Goal: Communication & Community: Answer question/provide support

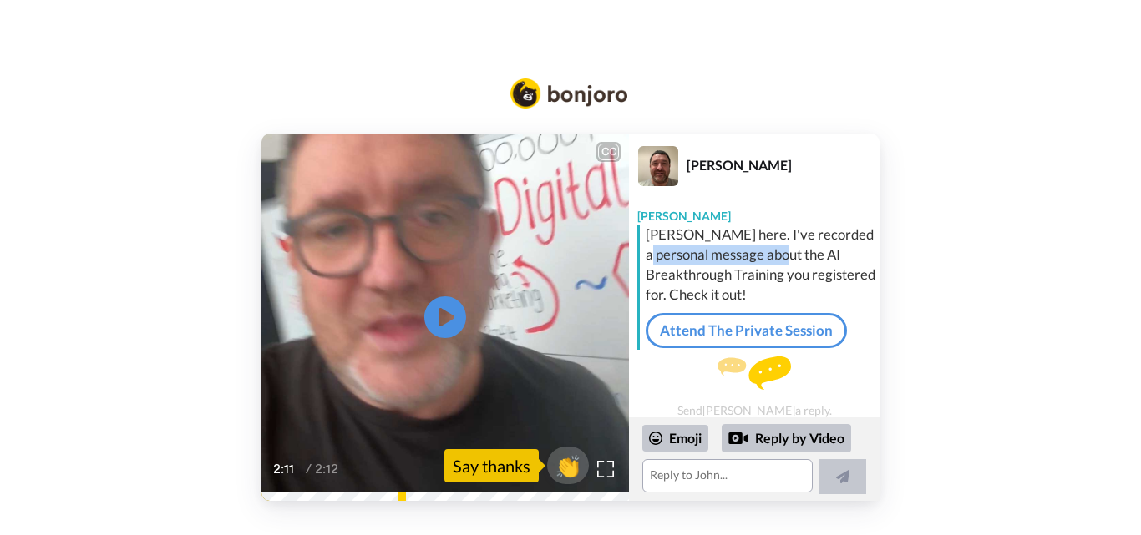
click at [1135, 249] on div "CC Play/Pause 2:11 / 2:12 👏 Say thanks [PERSON_NAME] [PERSON_NAME] here. I've r…" at bounding box center [570, 318] width 1141 height 368
click at [1102, 342] on div "CC Play/Pause 2:11 / 2:12 👏 Say thanks [PERSON_NAME] [PERSON_NAME] here. I've r…" at bounding box center [570, 318] width 1141 height 368
click at [1138, 404] on div "CC Play/Pause 2:11 / 2:12 👏 Say thanks [PERSON_NAME] [PERSON_NAME] here. I've r…" at bounding box center [570, 318] width 1141 height 368
click at [1140, 404] on div "CC Play/Pause 2:11 / 2:12 👏 Say thanks [PERSON_NAME] [PERSON_NAME] here. I've r…" at bounding box center [570, 318] width 1141 height 368
click at [1045, 369] on div "CC Play/Pause 2:11 / 2:12 👏 Say thanks [PERSON_NAME] [PERSON_NAME] here. I've r…" at bounding box center [570, 318] width 1141 height 368
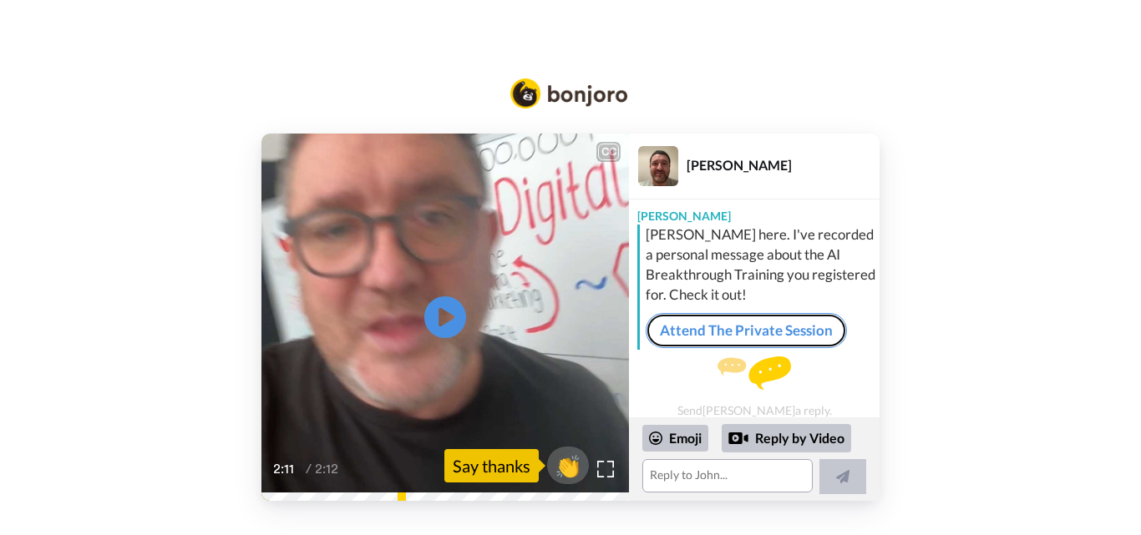
click at [789, 336] on link "Attend The Private Session" at bounding box center [746, 330] width 201 height 35
click at [690, 474] on textarea at bounding box center [727, 475] width 170 height 33
click at [565, 470] on span "👏" at bounding box center [568, 465] width 53 height 33
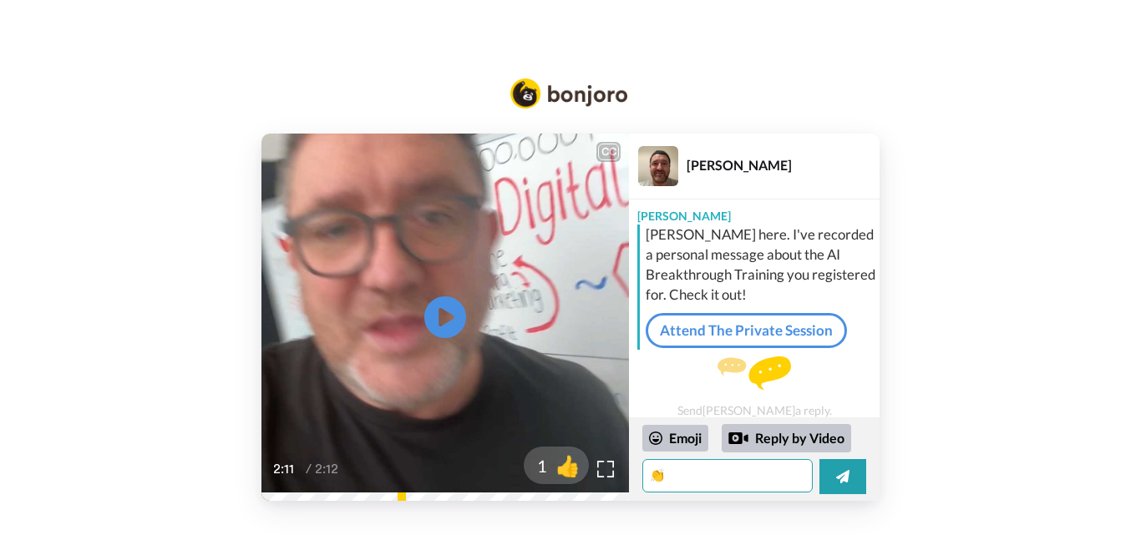
click at [724, 475] on textarea "👏" at bounding box center [727, 475] width 170 height 33
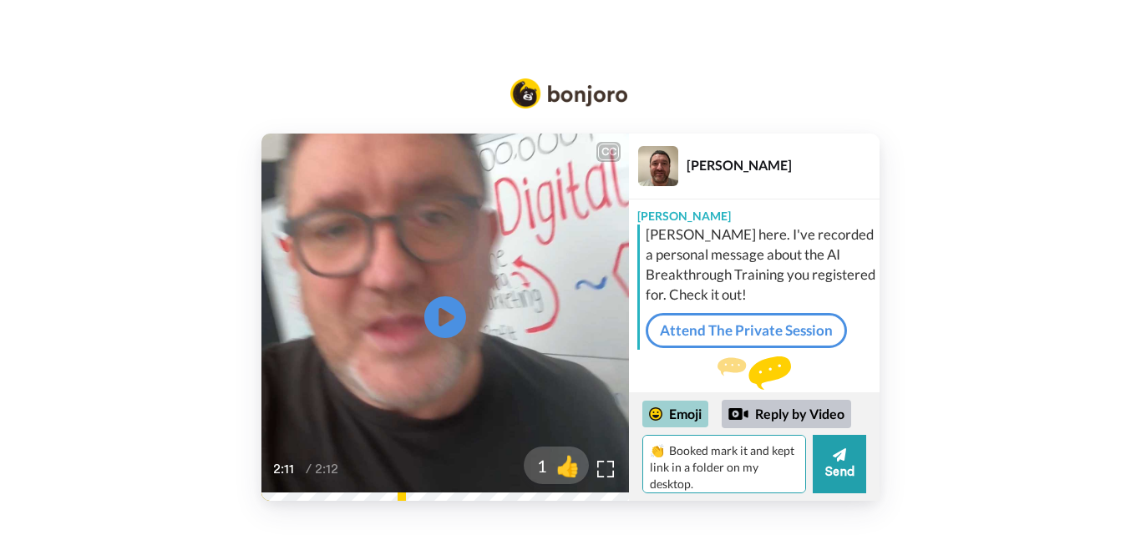
type textarea "👏 Booked mark it and kept link in a folder on my desktop."
click at [663, 413] on div "Emoji" at bounding box center [675, 414] width 66 height 27
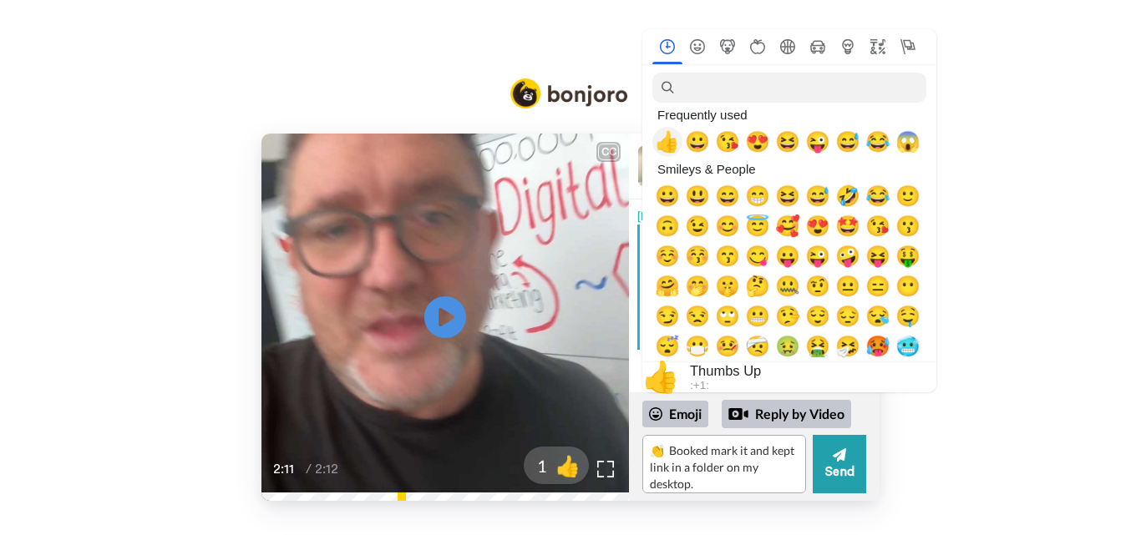
click at [672, 140] on span "👍" at bounding box center [667, 141] width 25 height 23
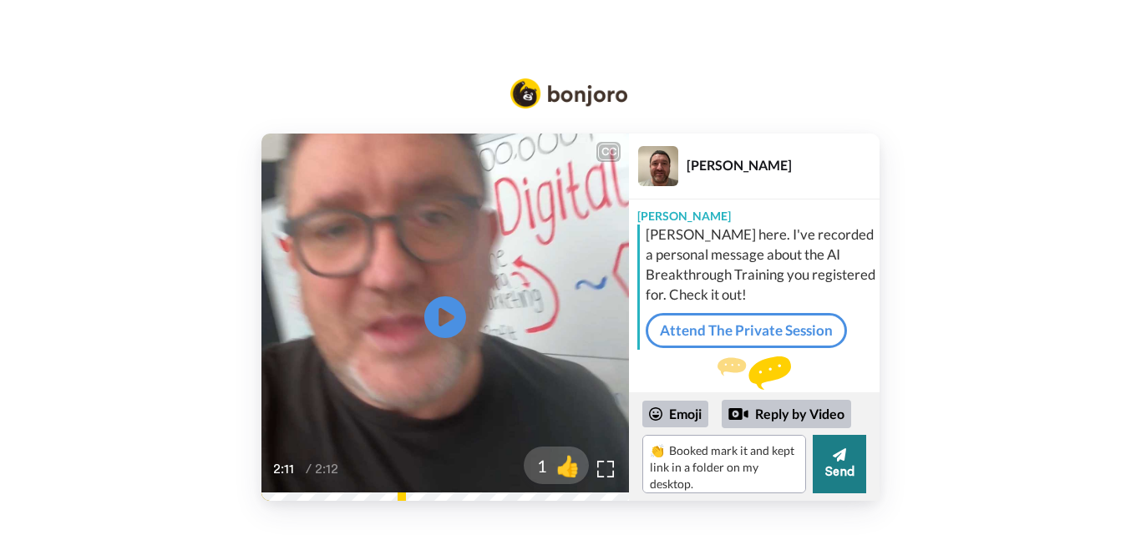
click at [832, 472] on button "Send" at bounding box center [839, 464] width 53 height 58
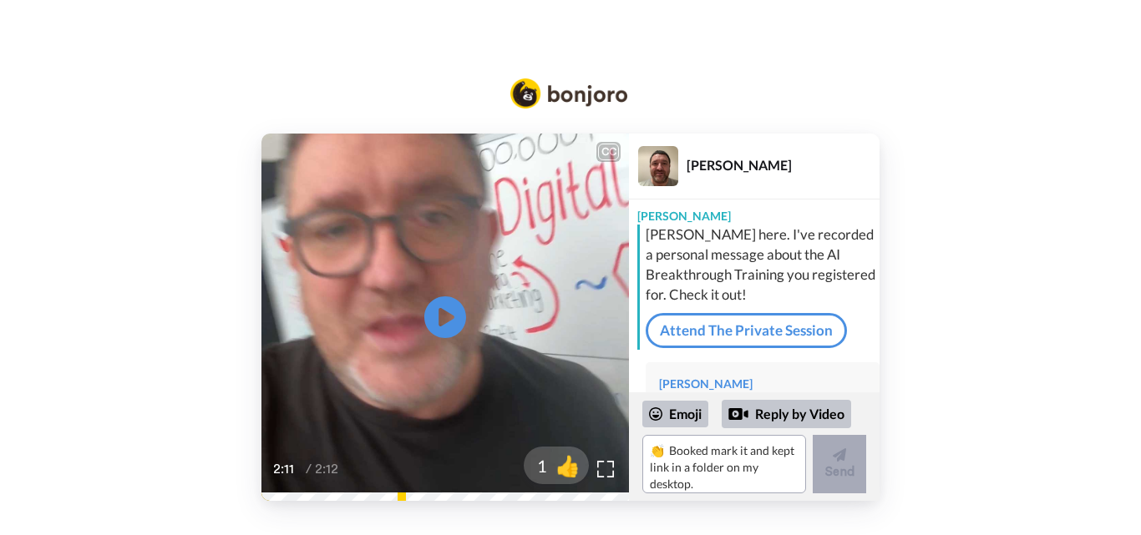
scroll to position [84, 0]
